Goal: Navigation & Orientation: Find specific page/section

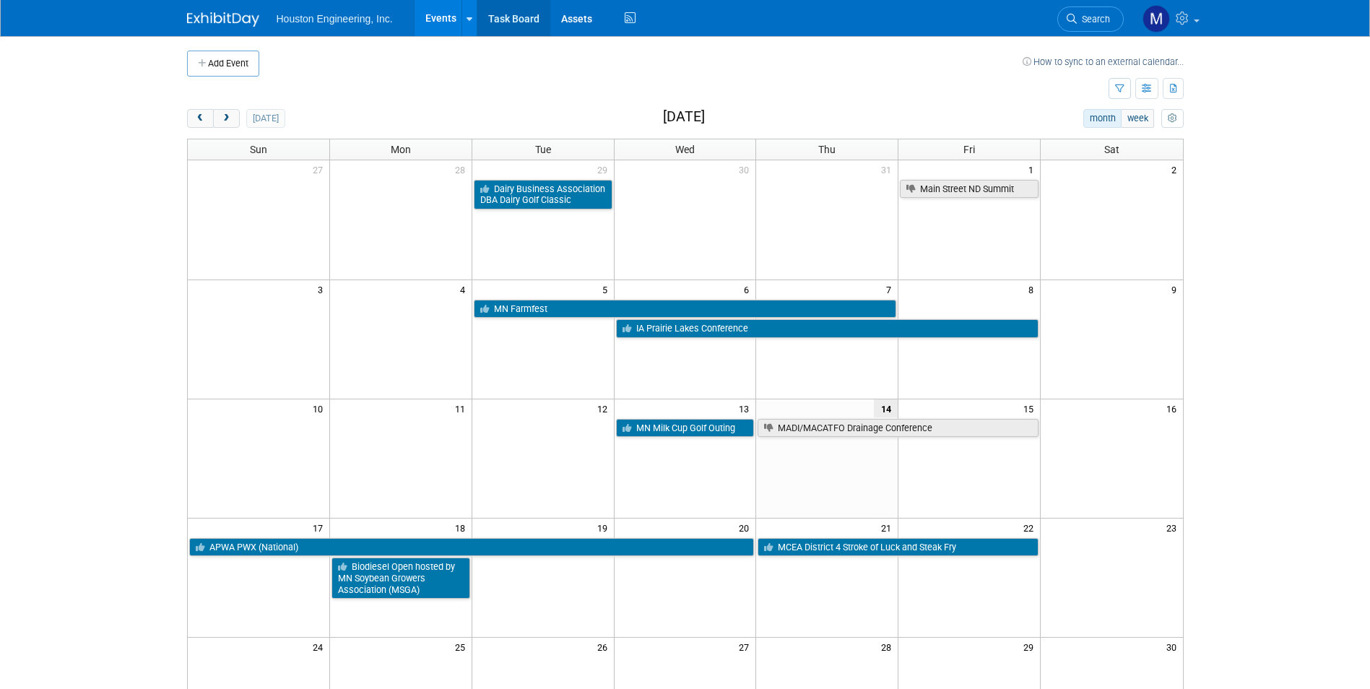
click at [518, 12] on link "Task Board" at bounding box center [514, 18] width 73 height 36
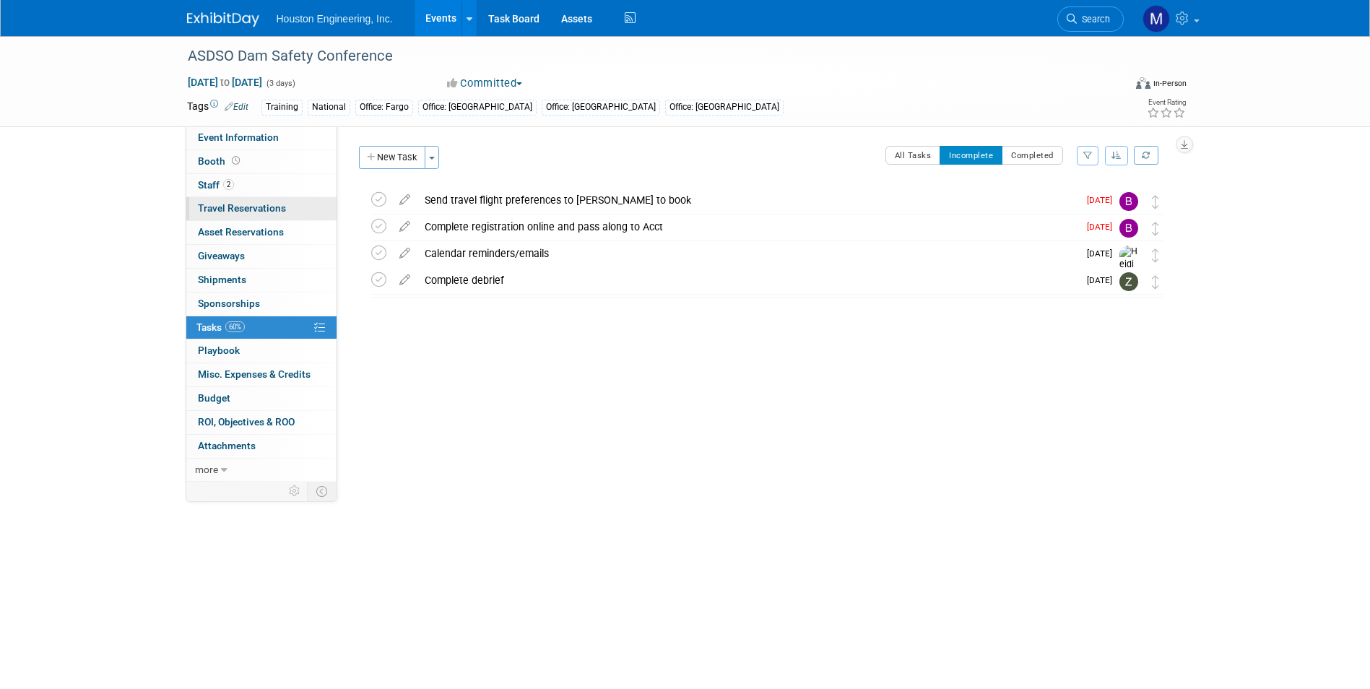
click at [228, 209] on span "Travel Reservations 0" at bounding box center [242, 208] width 88 height 12
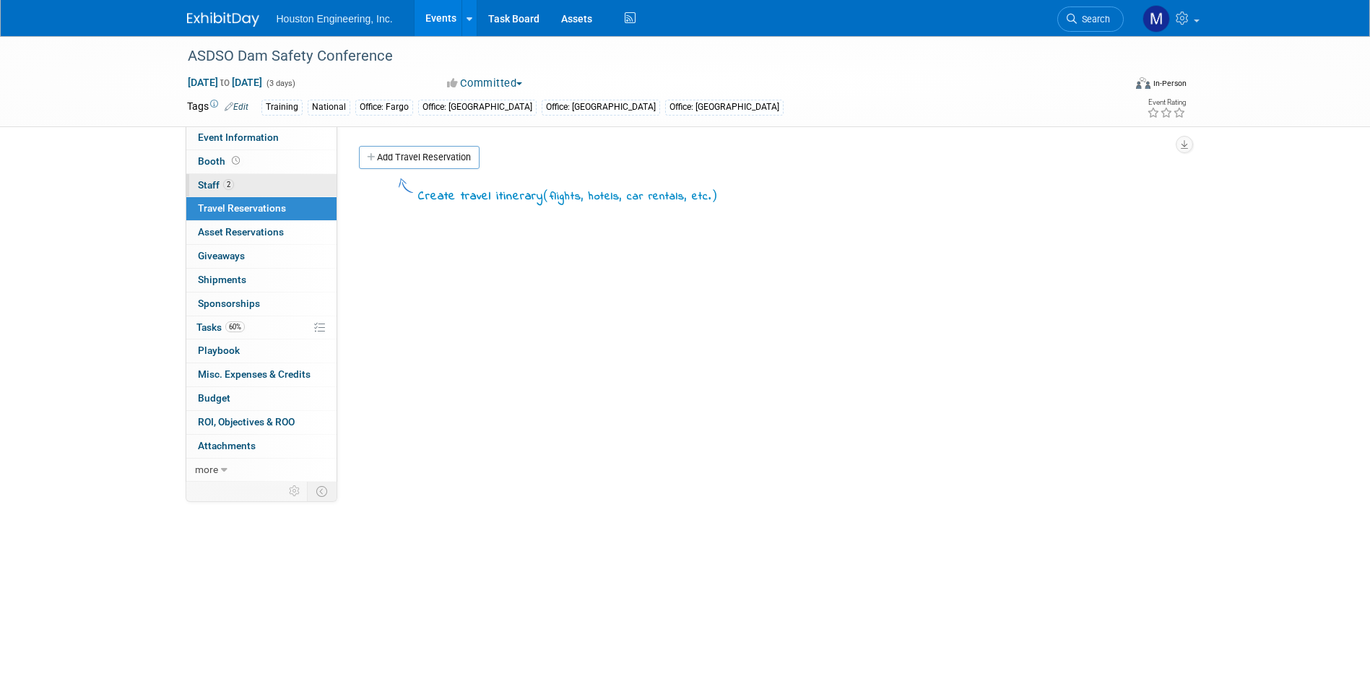
click at [240, 191] on link "2 Staff 2" at bounding box center [261, 185] width 150 height 23
